Goal: Task Accomplishment & Management: Use online tool/utility

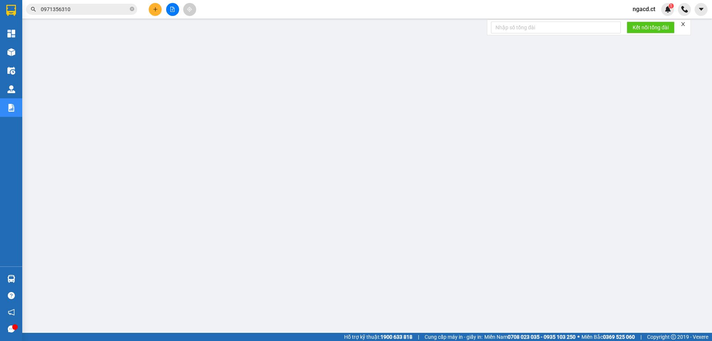
click at [640, 11] on span "ngacd.ct" at bounding box center [643, 8] width 34 height 9
click at [640, 24] on span "Đăng xuất" at bounding box center [653, 23] width 31 height 8
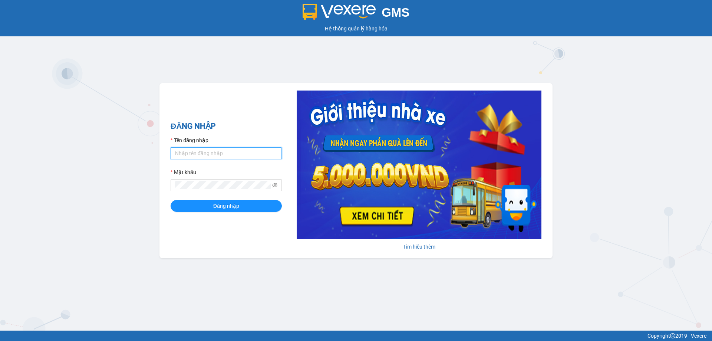
click at [240, 152] on input "Tên đăng nhập" at bounding box center [225, 153] width 111 height 12
type input "diepcd.ct"
click at [170, 200] on button "Đăng nhập" at bounding box center [225, 206] width 111 height 12
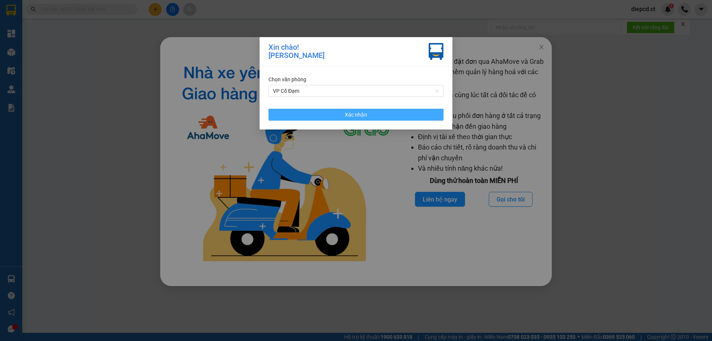
click at [367, 118] on button "Xác nhận" at bounding box center [355, 115] width 175 height 12
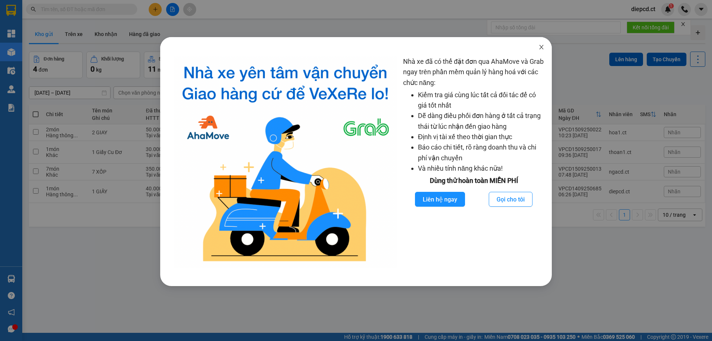
click at [542, 46] on icon "close" at bounding box center [541, 47] width 4 height 4
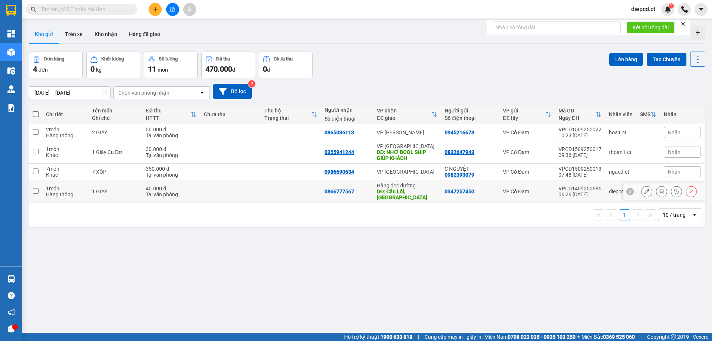
click at [34, 188] on input "checkbox" at bounding box center [36, 191] width 6 height 6
checkbox input "true"
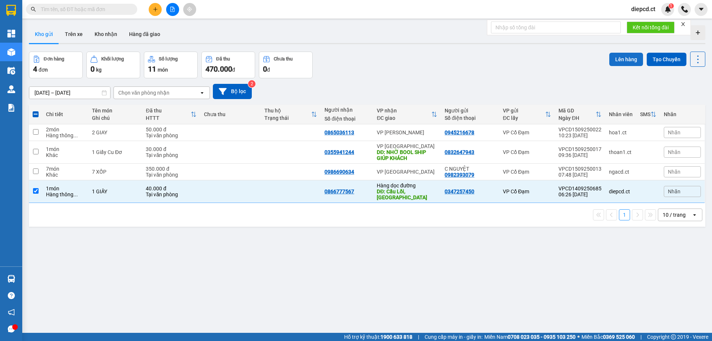
click at [619, 58] on button "Lên hàng" at bounding box center [626, 59] width 34 height 13
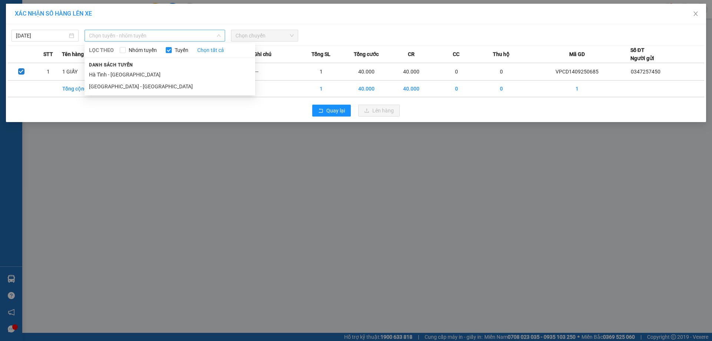
click at [173, 33] on span "Chọn tuyến - nhóm tuyến" at bounding box center [155, 35] width 132 height 11
click at [118, 76] on li "Hà Tĩnh - Hà Nội" at bounding box center [169, 75] width 170 height 12
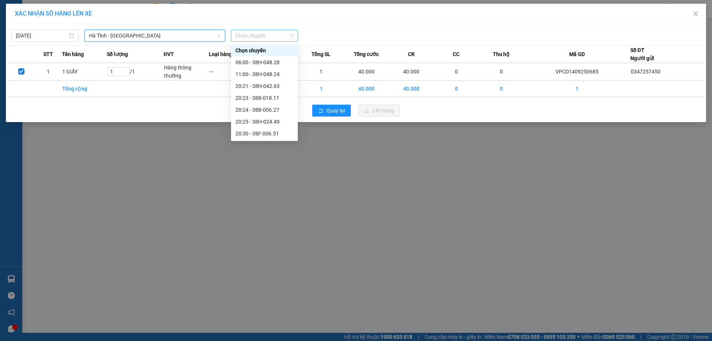
click at [279, 39] on span "Chọn chuyến" at bounding box center [264, 35] width 58 height 11
click at [129, 34] on span "Hà Tĩnh - Hà Nội" at bounding box center [155, 35] width 132 height 11
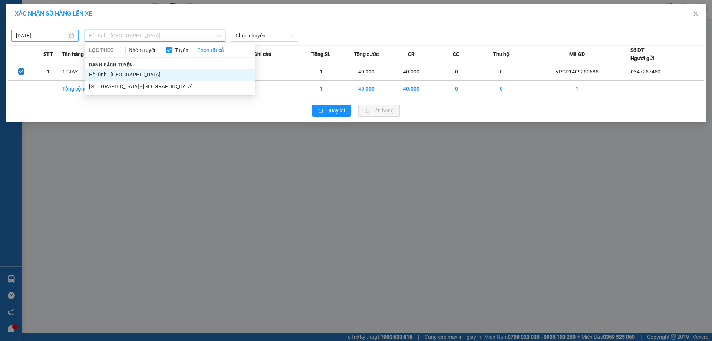
click at [24, 34] on input "15/09/2025" at bounding box center [42, 35] width 52 height 8
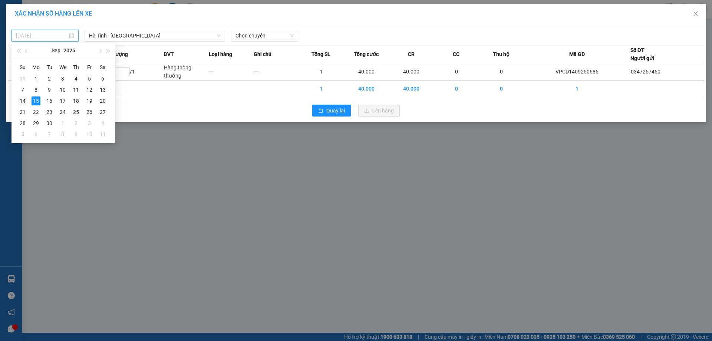
click at [20, 99] on div "14" at bounding box center [22, 100] width 9 height 9
type input "14/09/2025"
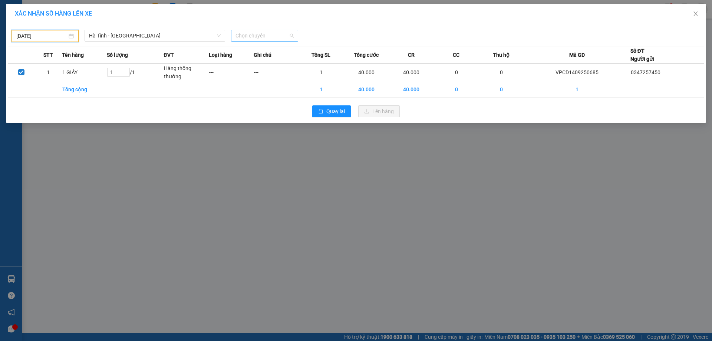
click at [260, 35] on span "Chọn chuyến" at bounding box center [264, 35] width 58 height 11
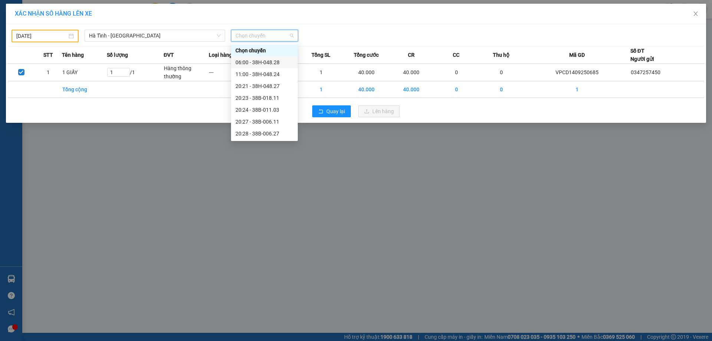
click at [252, 63] on div "06:00 - 38H-048.28" at bounding box center [264, 62] width 58 height 8
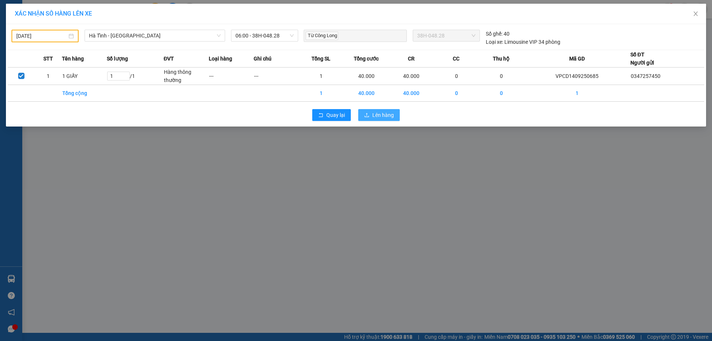
click at [385, 112] on span "Lên hàng" at bounding box center [382, 115] width 21 height 8
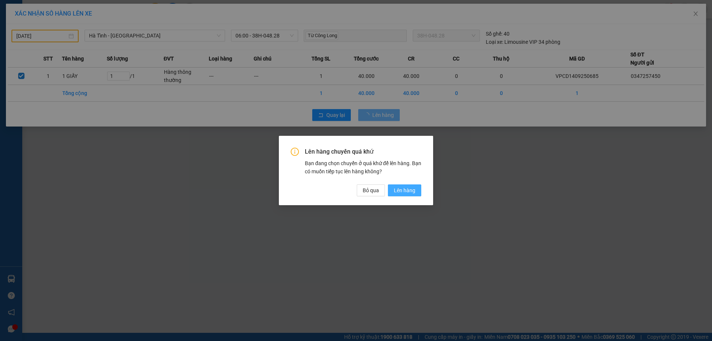
click at [405, 189] on span "Lên hàng" at bounding box center [404, 190] width 21 height 8
